Goal: Transaction & Acquisition: Subscribe to service/newsletter

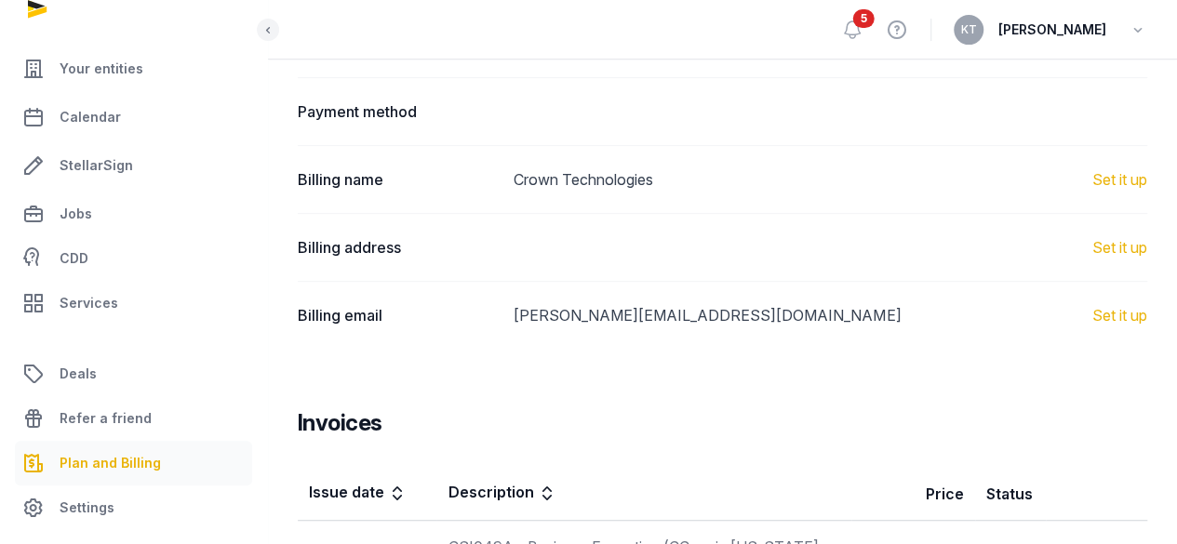
scroll to position [326, 0]
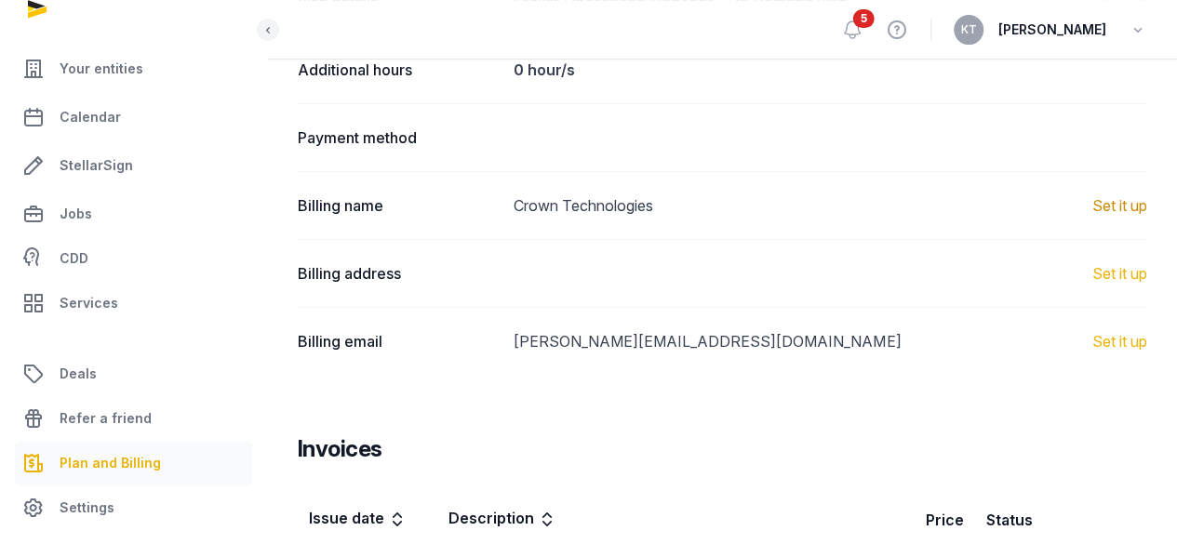
click at [1113, 197] on link "Set it up" at bounding box center [1120, 206] width 55 height 22
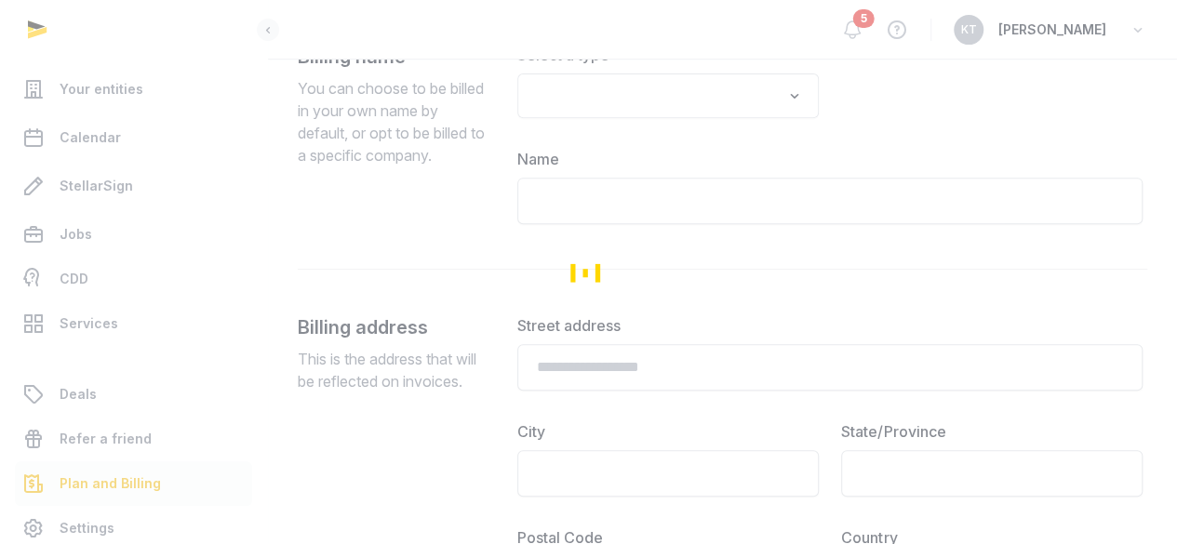
type input "**********"
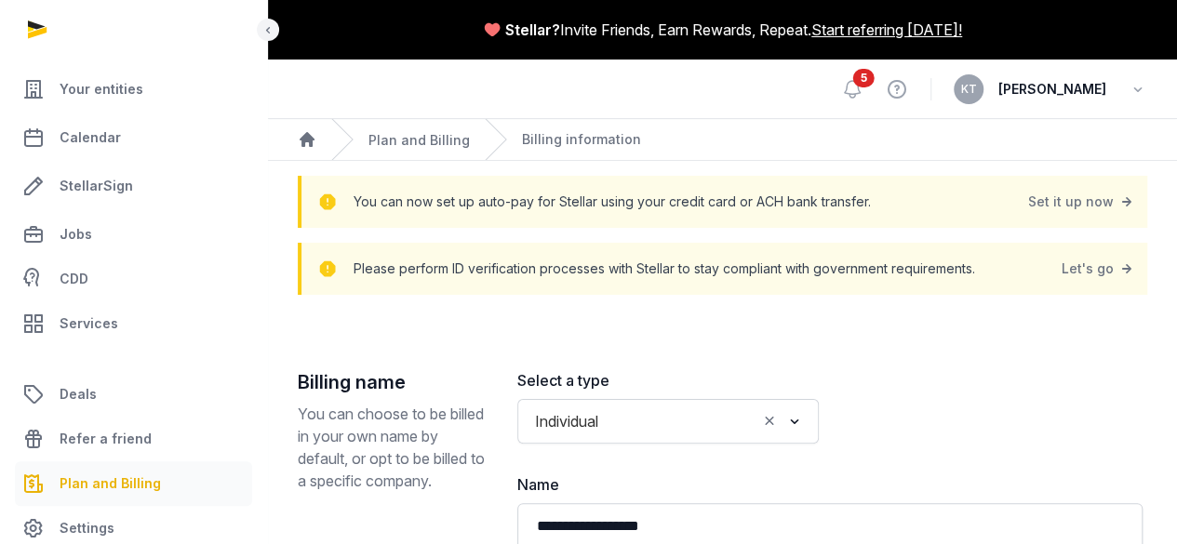
scroll to position [20, 0]
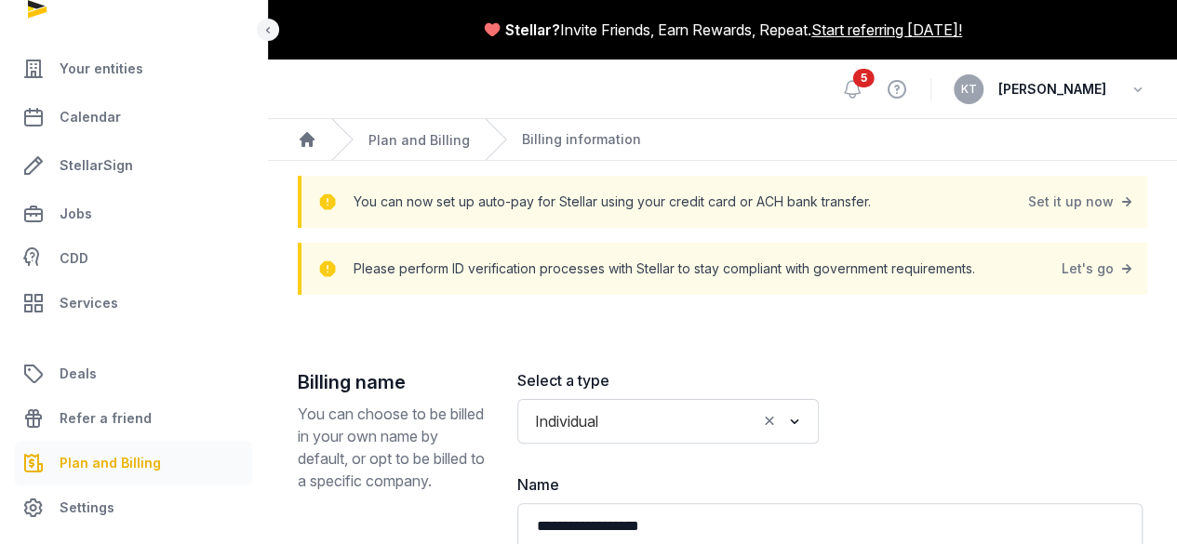
click at [106, 460] on span "Plan and Billing" at bounding box center [110, 463] width 101 height 22
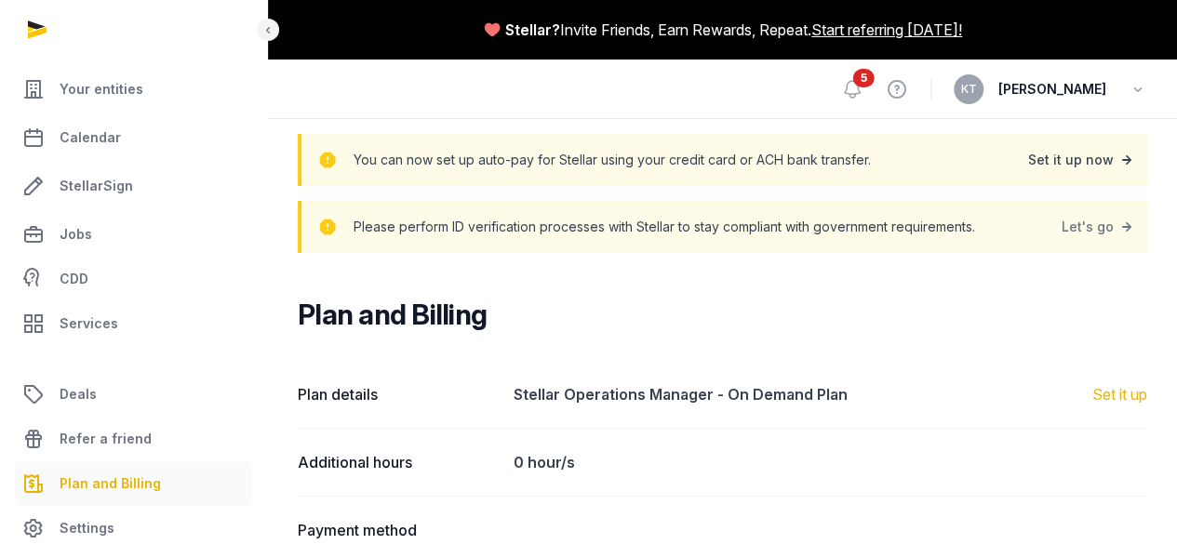
click at [1082, 159] on div "Set it up now" at bounding box center [1082, 160] width 108 height 26
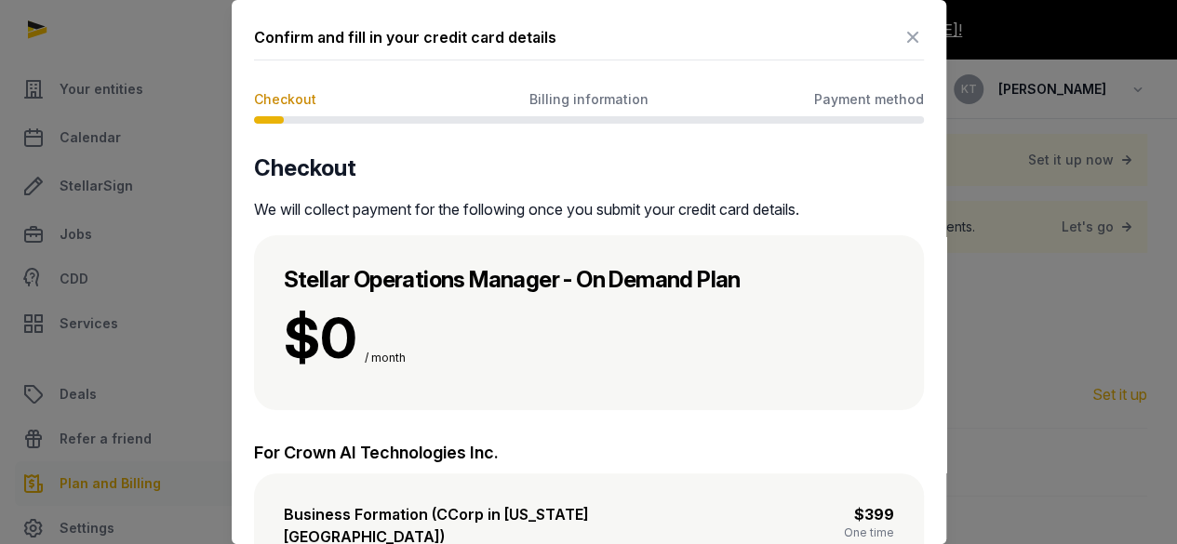
click at [828, 101] on span "Payment method" at bounding box center [869, 99] width 110 height 19
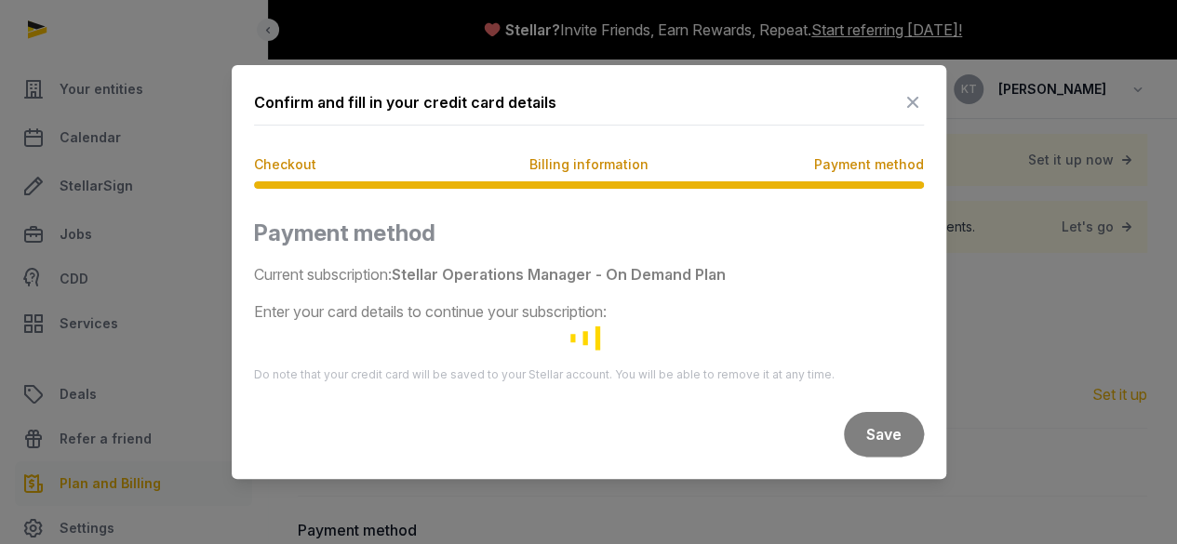
click at [907, 101] on icon at bounding box center [913, 102] width 22 height 30
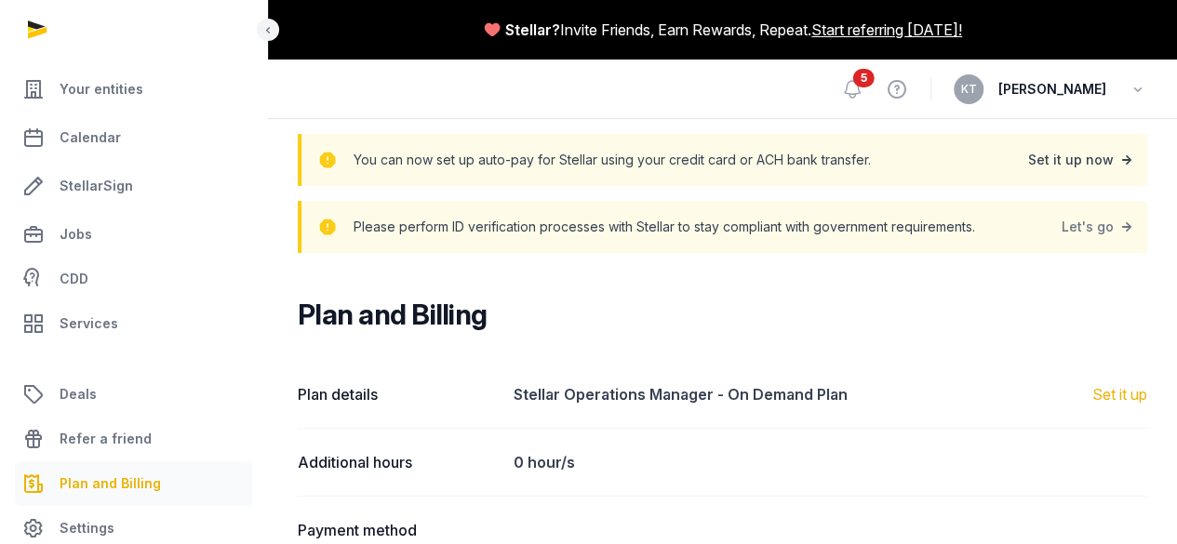
click at [1106, 168] on div "Set it up now" at bounding box center [1082, 160] width 108 height 26
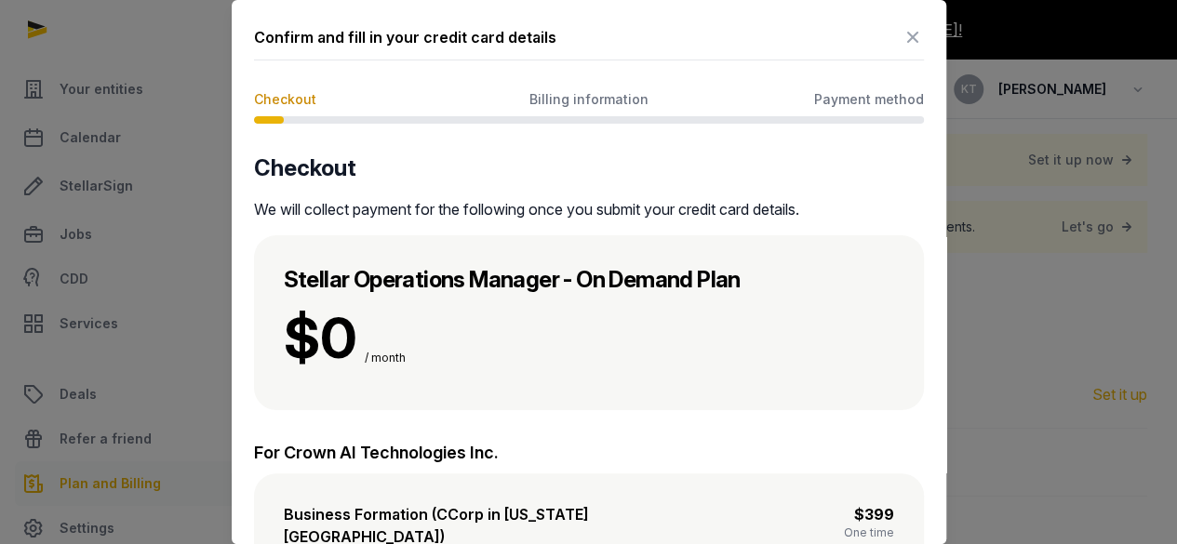
click at [594, 96] on span "Billing information" at bounding box center [589, 99] width 119 height 19
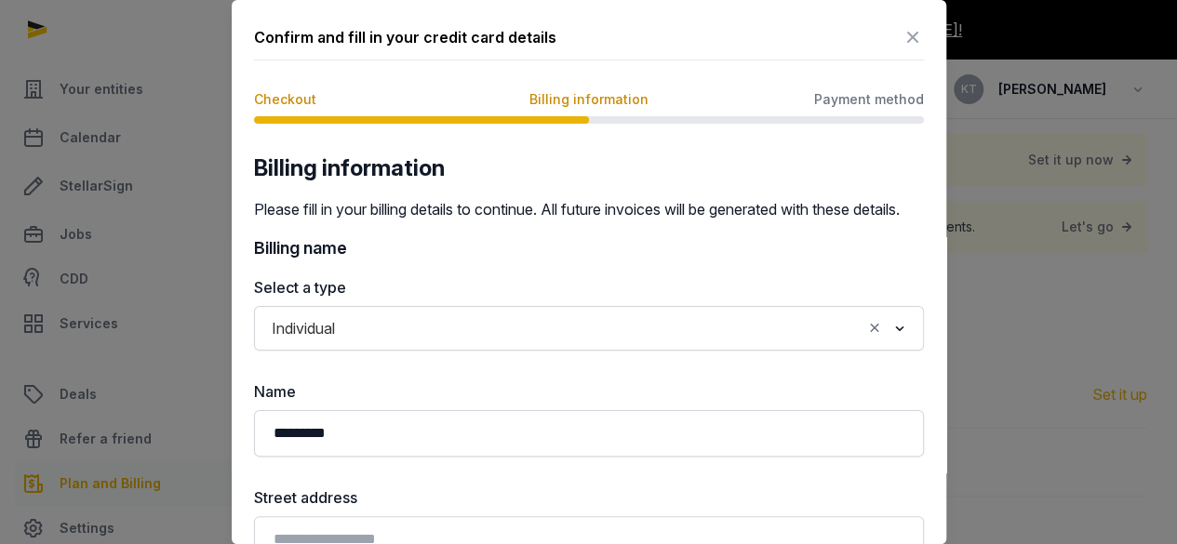
click at [898, 92] on span "Payment method" at bounding box center [869, 99] width 110 height 19
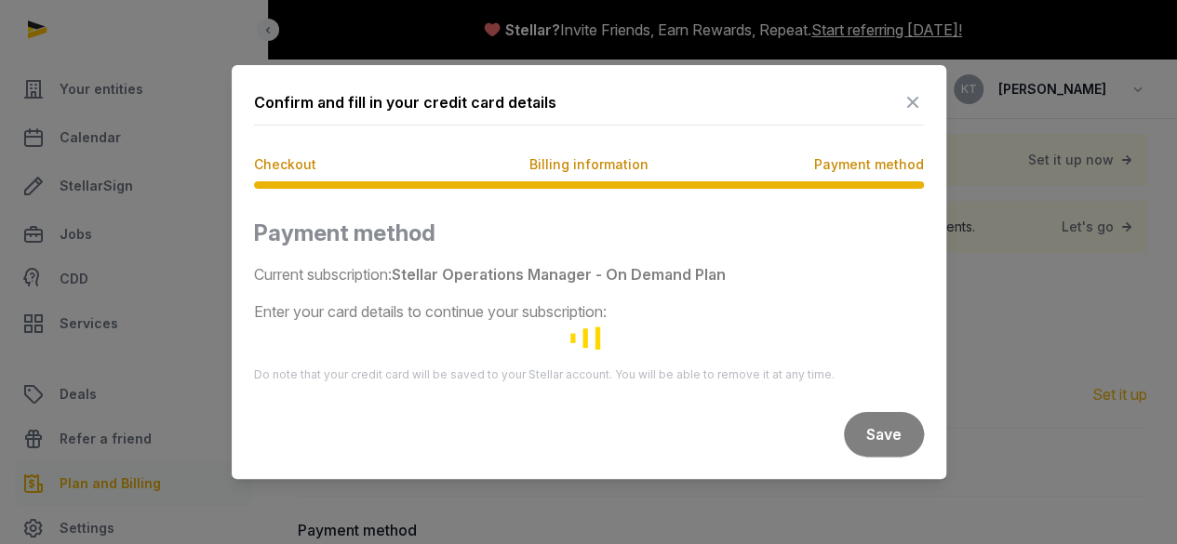
click at [571, 159] on span "Billing information" at bounding box center [589, 164] width 119 height 19
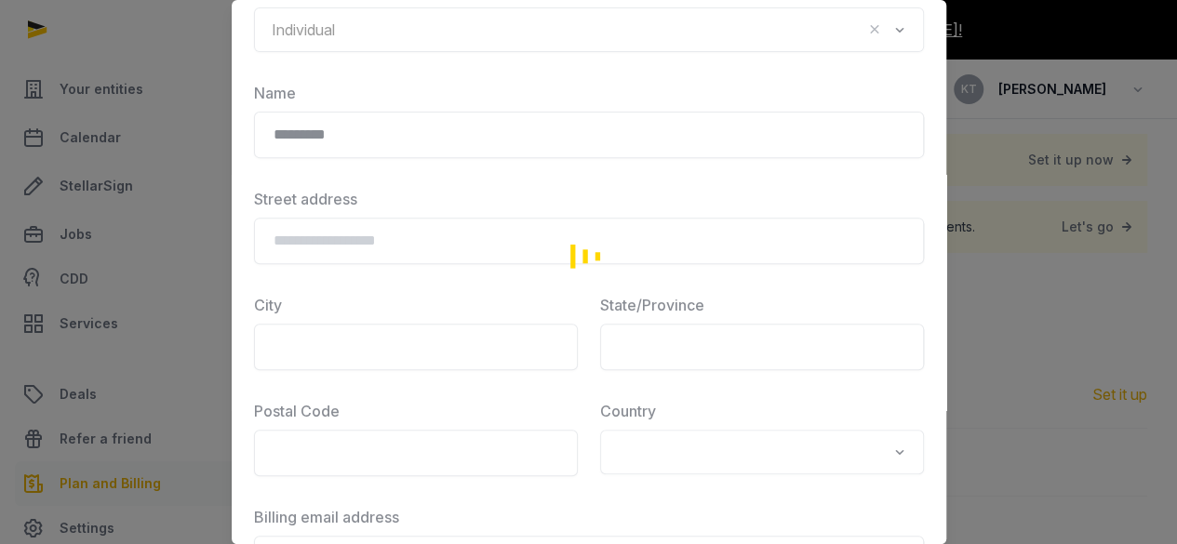
scroll to position [300, 0]
click at [493, 257] on div "Loading" at bounding box center [589, 255] width 670 height 802
click at [386, 249] on div "Loading" at bounding box center [589, 255] width 670 height 802
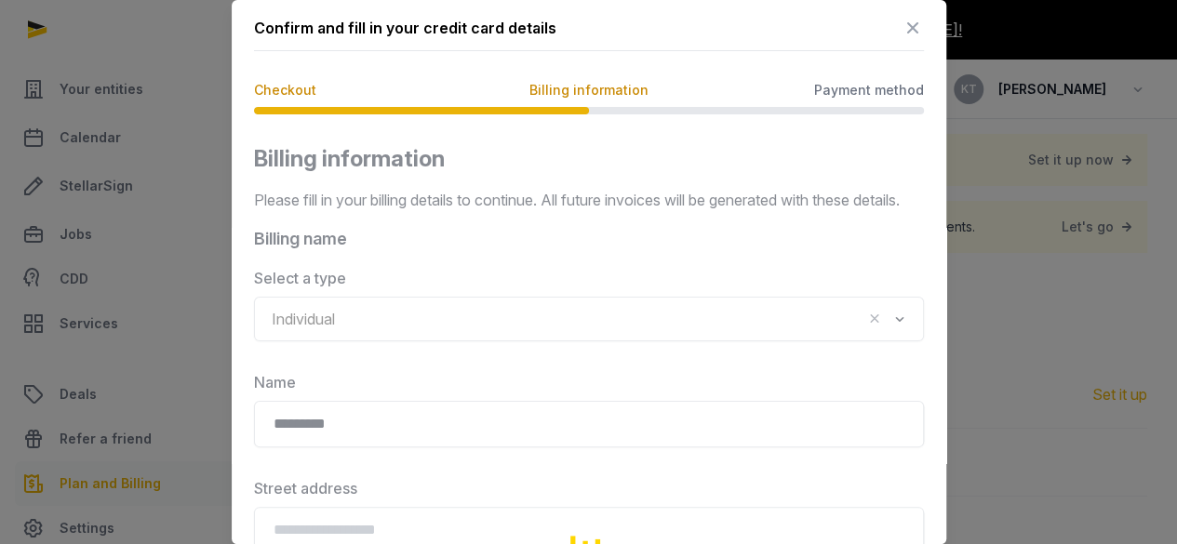
scroll to position [0, 0]
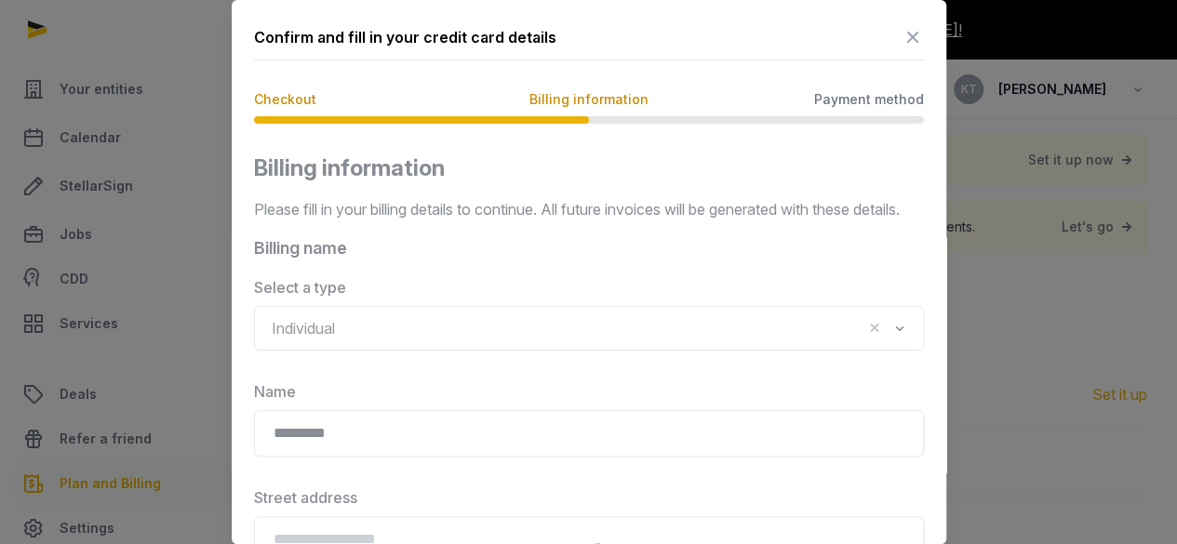
click at [990, 303] on div at bounding box center [588, 272] width 1177 height 544
click at [902, 33] on icon at bounding box center [913, 37] width 22 height 30
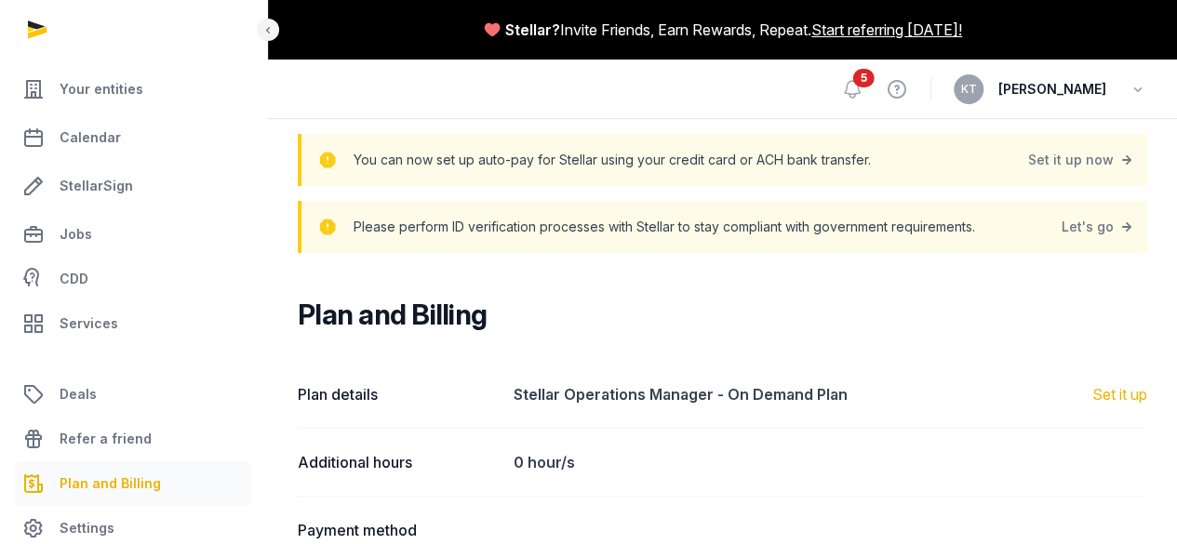
click at [1108, 407] on div "Plan details Stellar Operations Manager - On Demand Plan Set it up" at bounding box center [723, 394] width 850 height 67
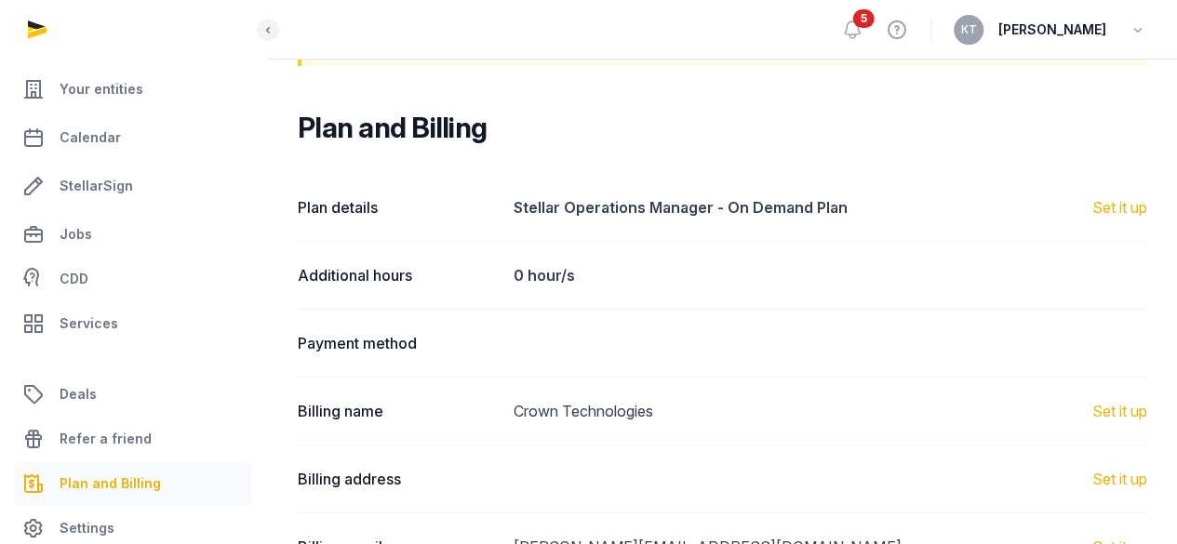
scroll to position [251, 0]
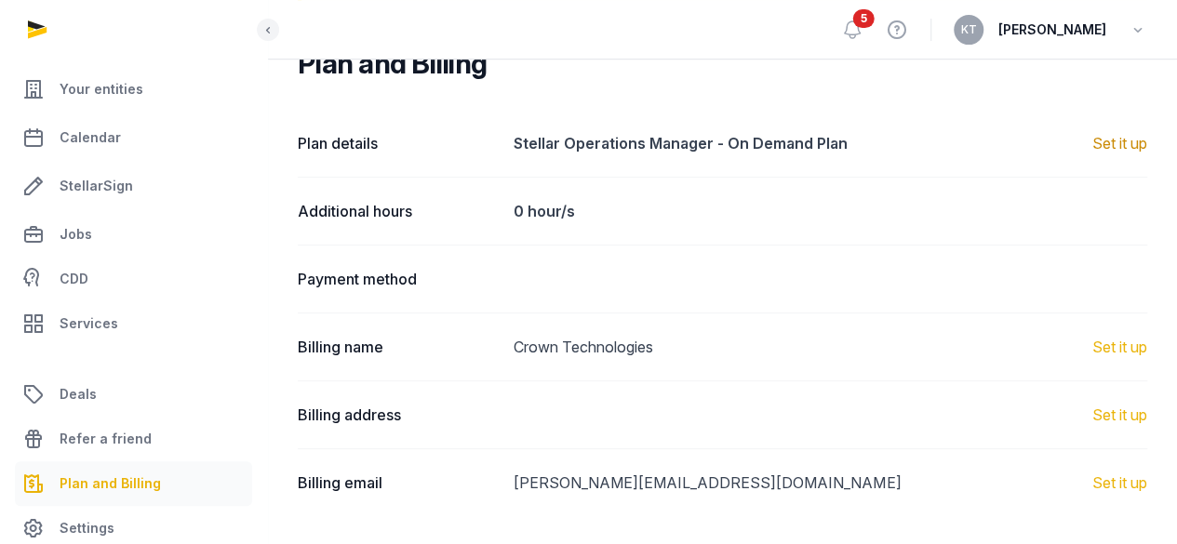
click at [1119, 141] on div "Set it up" at bounding box center [1120, 143] width 55 height 22
